Goal: Obtain resource: Download file/media

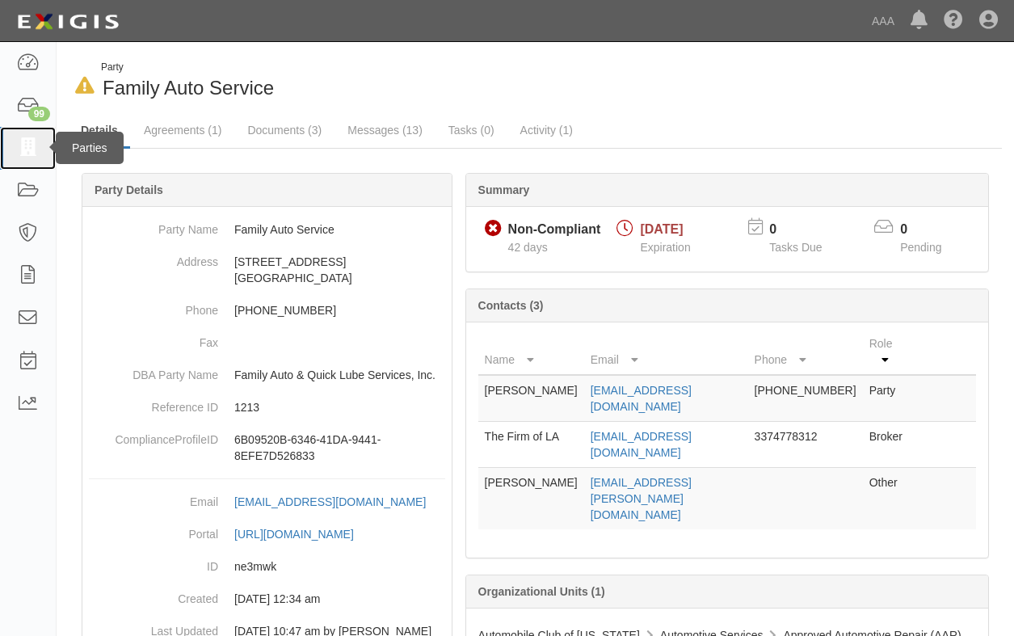
click at [19, 147] on icon at bounding box center [27, 148] width 23 height 19
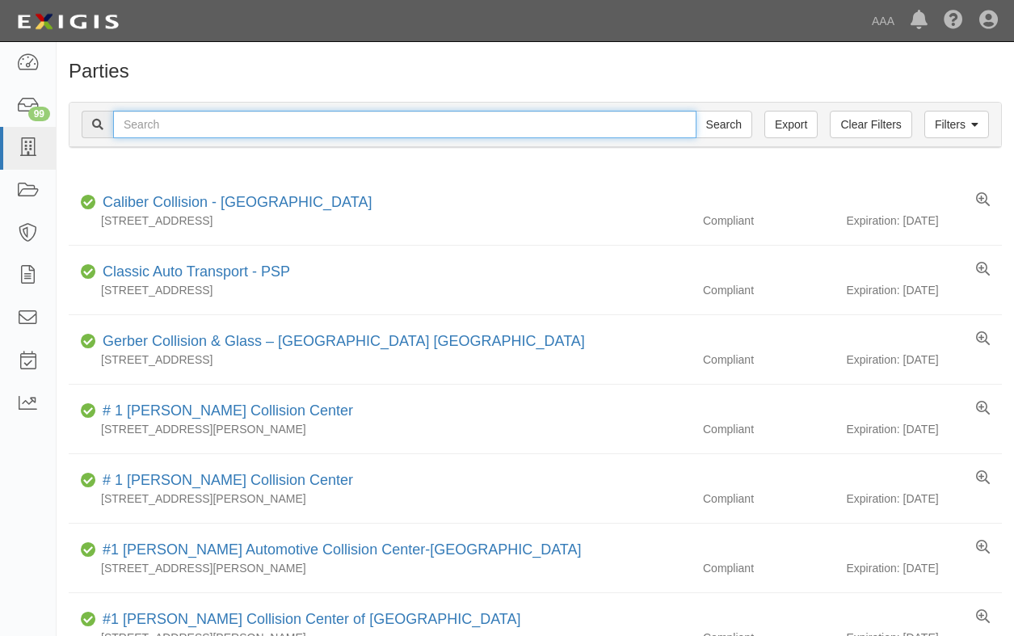
click at [157, 128] on input "text" at bounding box center [404, 124] width 583 height 27
type input "1196"
click at [696, 111] on input "Search" at bounding box center [724, 124] width 57 height 27
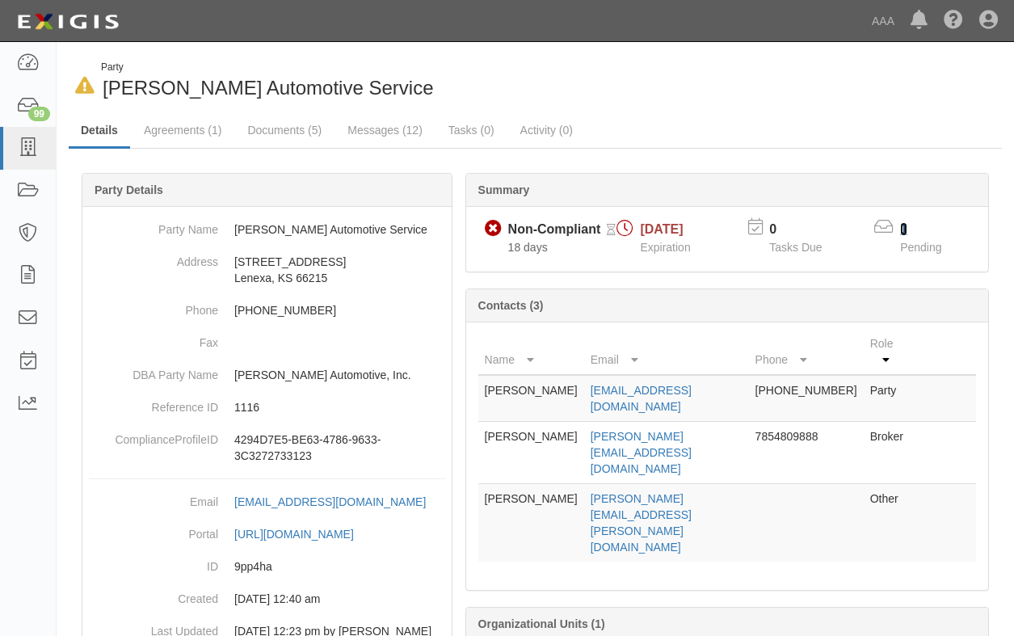
click at [902, 229] on link "1" at bounding box center [903, 229] width 7 height 14
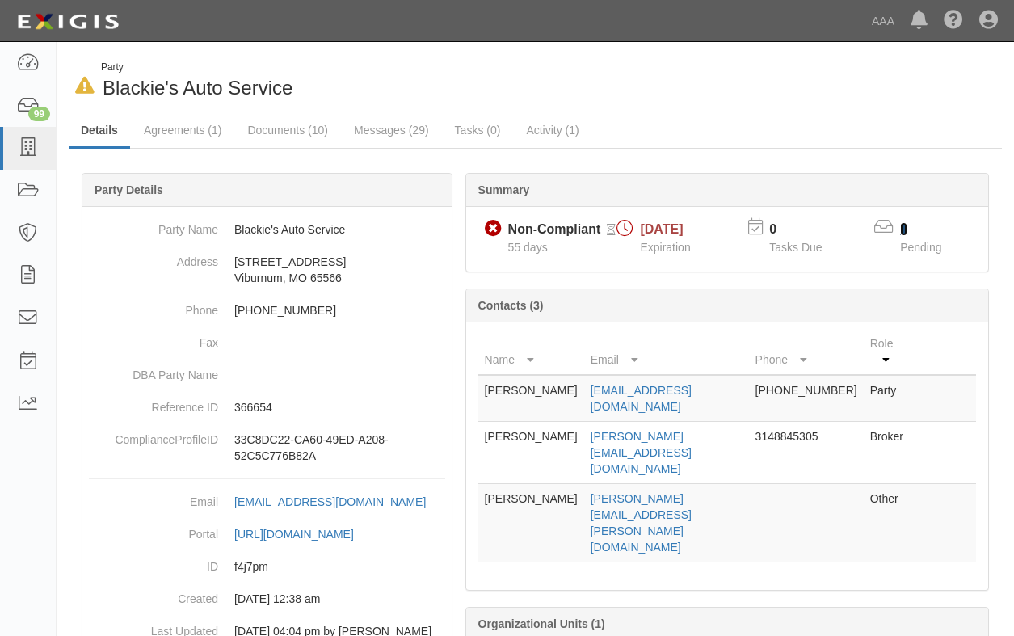
click at [904, 227] on link "1" at bounding box center [903, 229] width 7 height 14
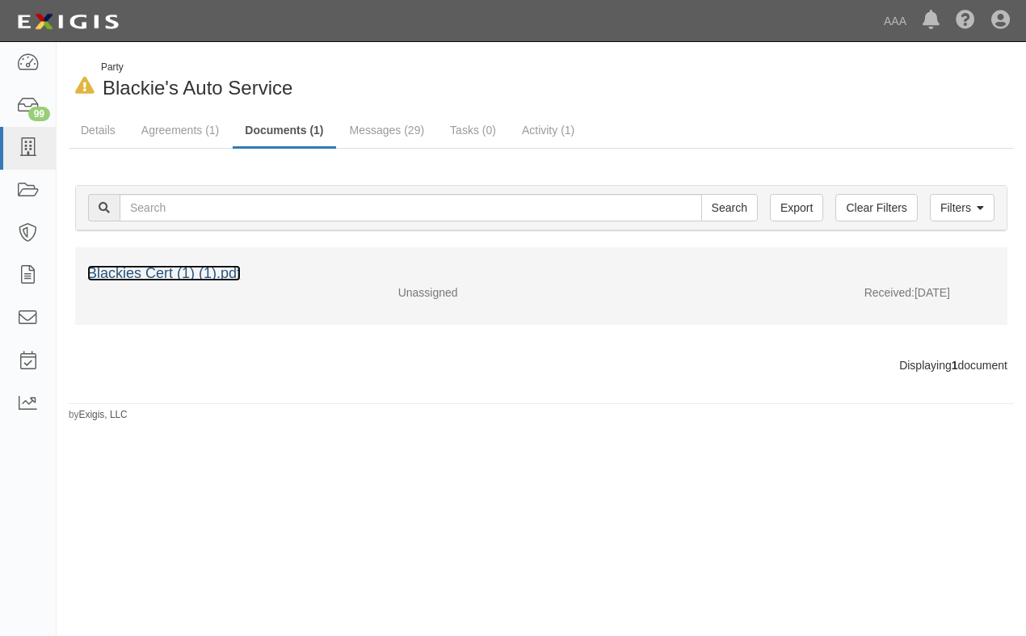
click at [118, 271] on link "Blackies Cert (1) (1).pdf" at bounding box center [164, 273] width 154 height 16
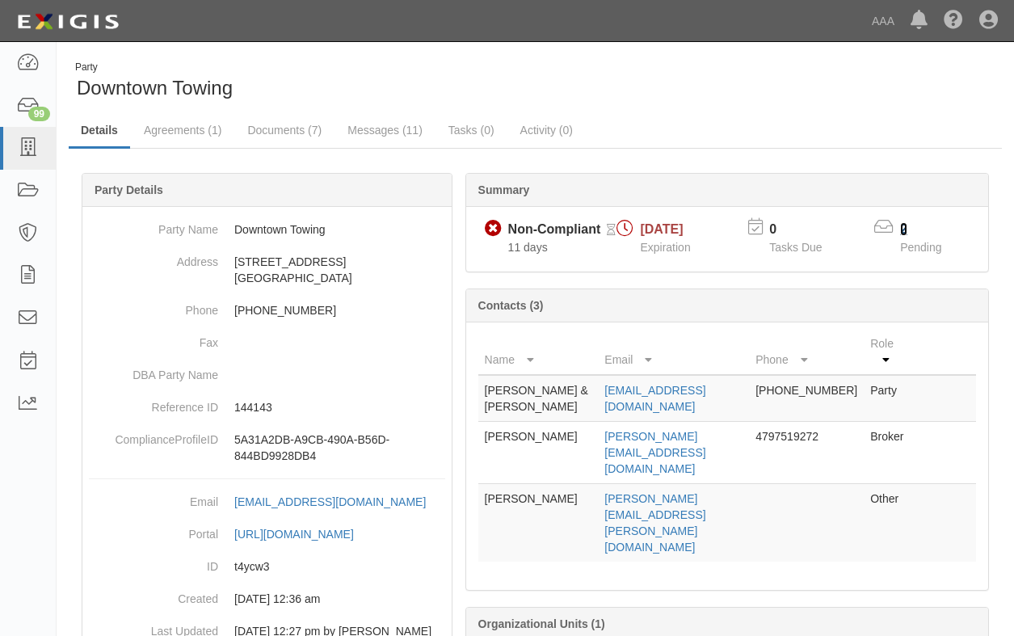
click at [903, 229] on link "2" at bounding box center [903, 229] width 7 height 14
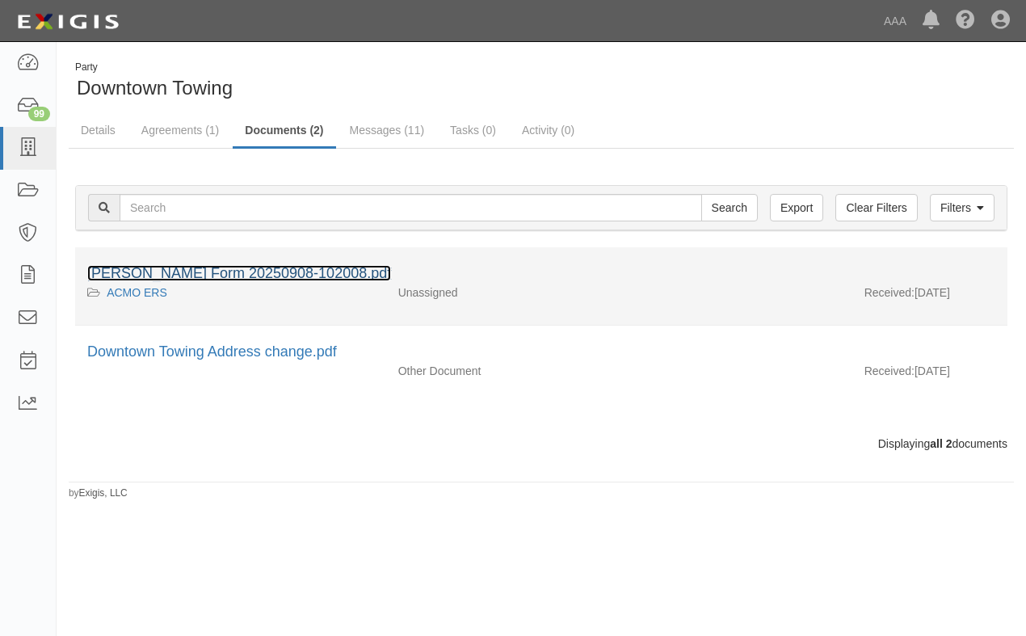
click at [194, 274] on link "ACORD Form 20250908-102008.pdf" at bounding box center [239, 273] width 304 height 16
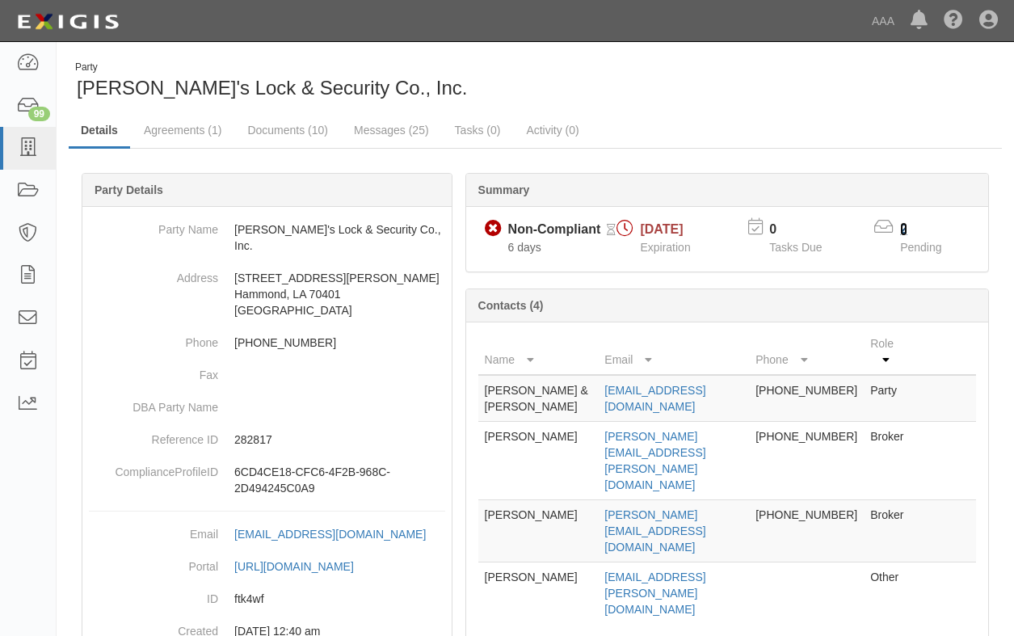
click at [907, 231] on link "2" at bounding box center [903, 229] width 7 height 14
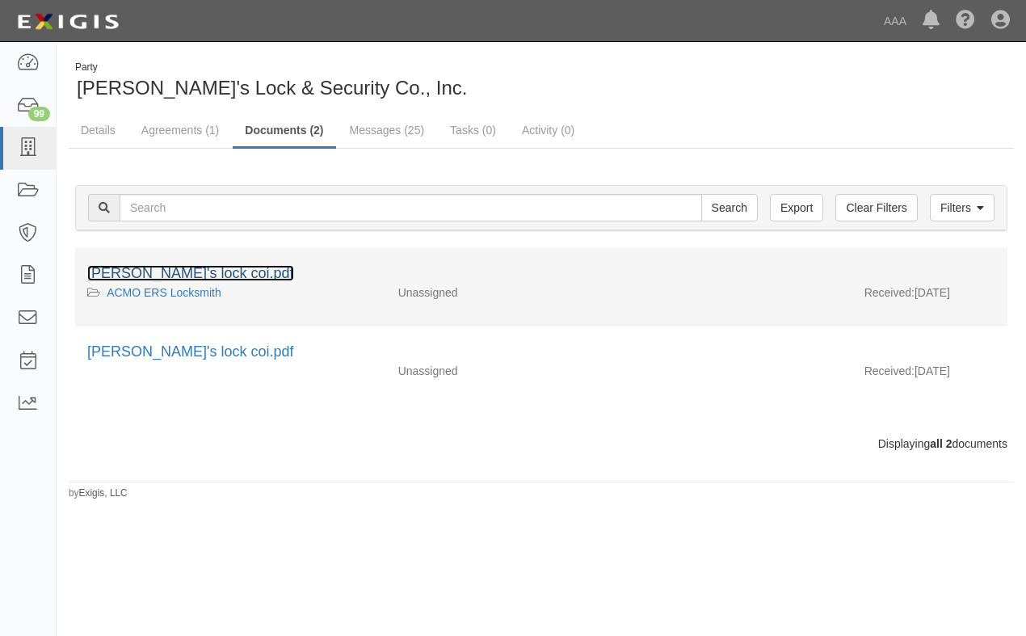
click at [142, 271] on link "[PERSON_NAME]'s lock coi.pdf" at bounding box center [190, 273] width 207 height 16
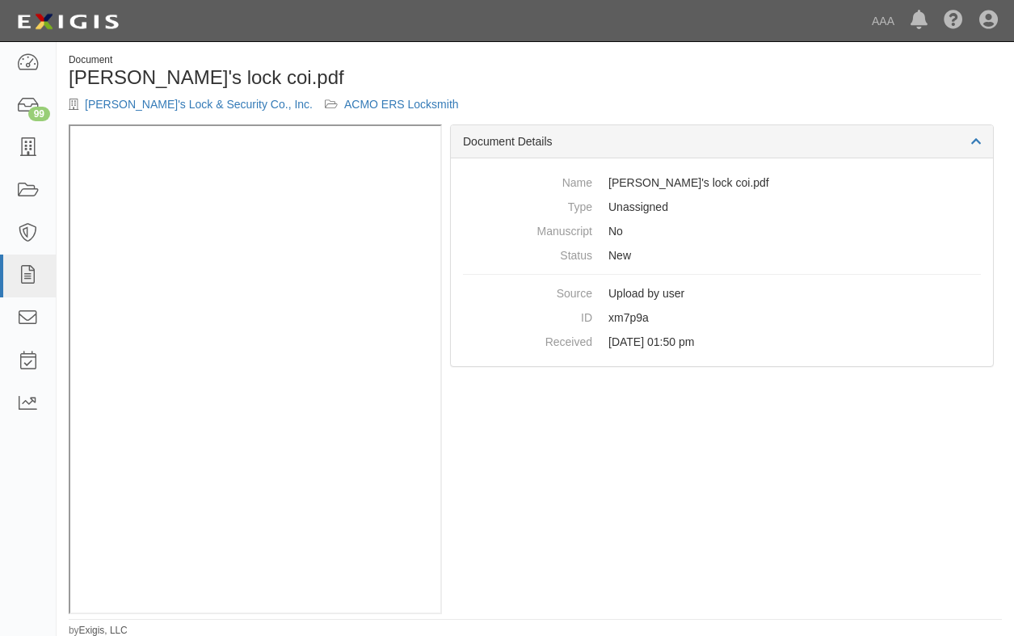
scroll to position [9, 0]
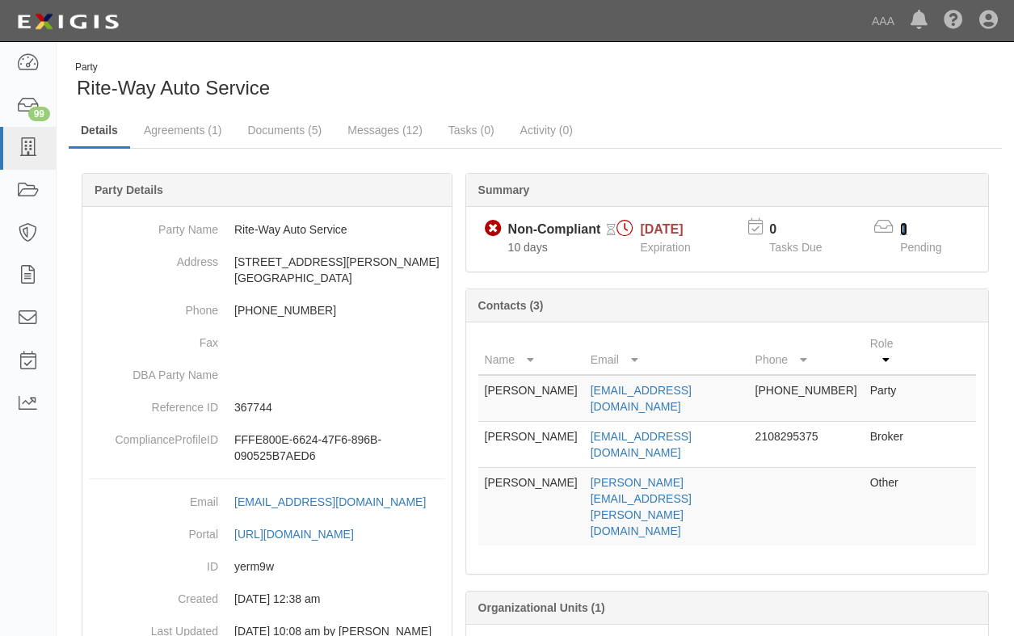
click at [904, 227] on link "1" at bounding box center [903, 229] width 7 height 14
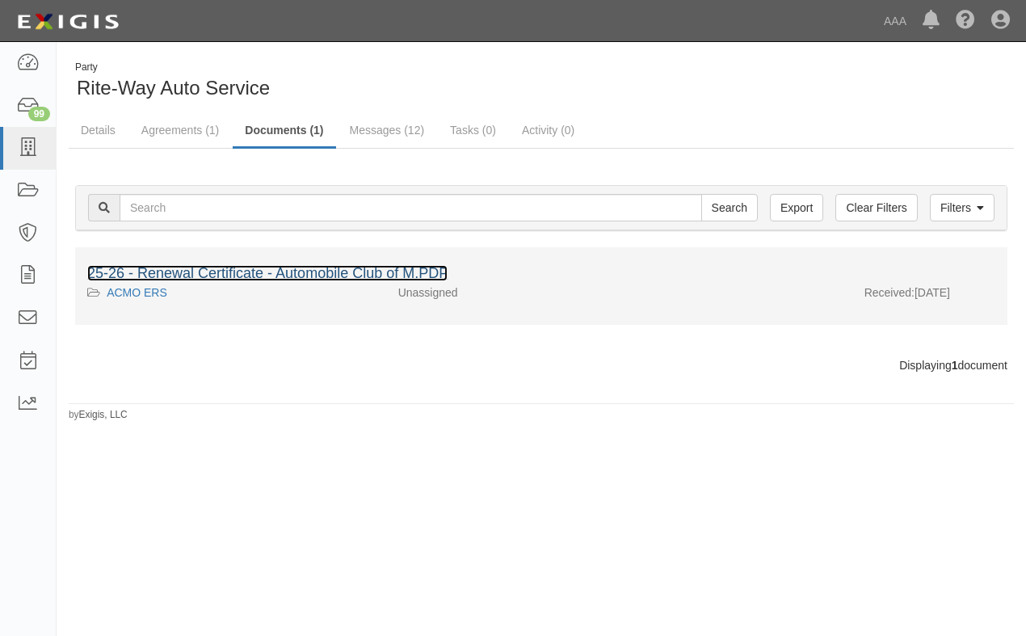
click at [255, 276] on link "25-26 - Renewal Certificate - Automobile Club of M.PDF" at bounding box center [267, 273] width 360 height 16
